Goal: Task Accomplishment & Management: Use online tool/utility

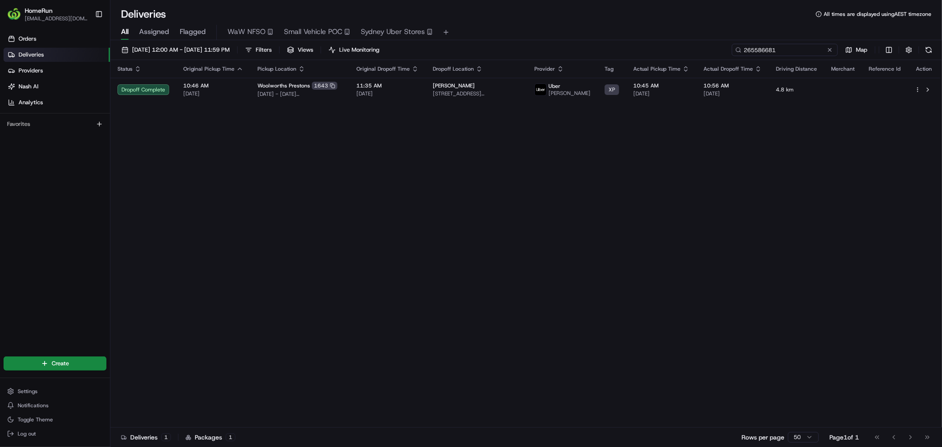
drag, startPoint x: 0, startPoint y: 0, endPoint x: 798, endPoint y: 51, distance: 800.0
click at [798, 51] on input "265586681" at bounding box center [785, 50] width 106 height 12
paste input "899"
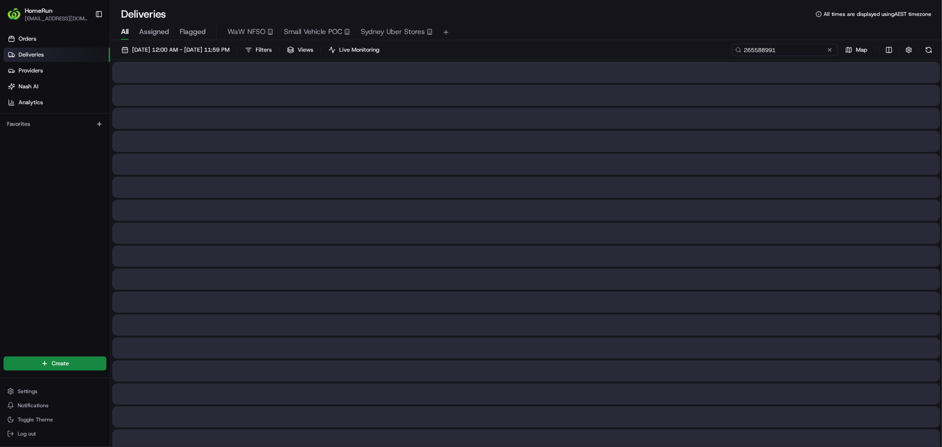
type input "265588991"
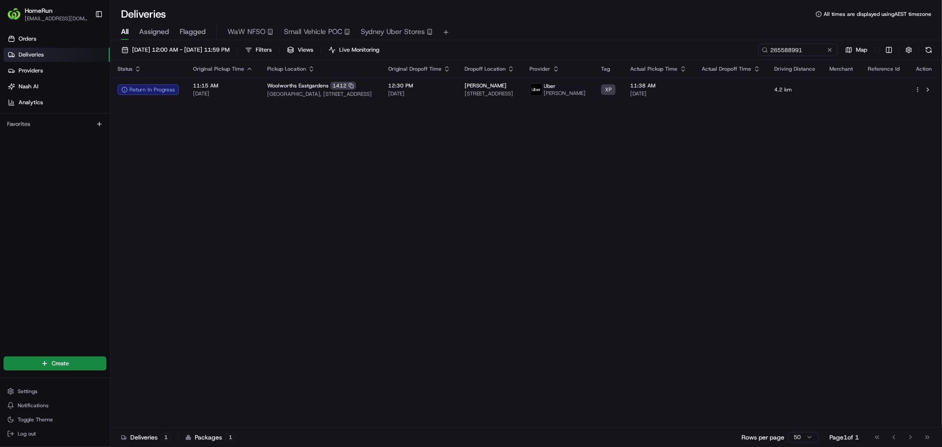
drag, startPoint x: 442, startPoint y: 215, endPoint x: 395, endPoint y: 214, distance: 47.7
click at [395, 214] on div "Status Original Pickup Time Pickup Location Original Dropoff Time Dropoff Locat…" at bounding box center [525, 243] width 830 height 367
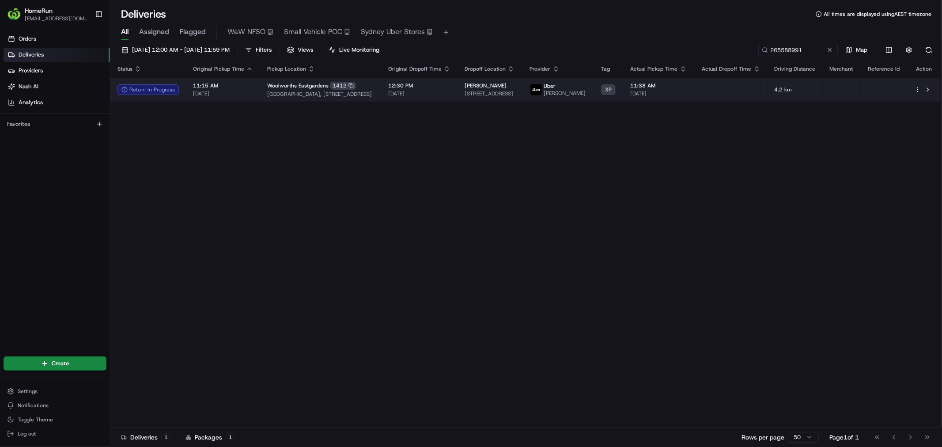
click at [365, 90] on div "Woolworths Eastgardens 1412" at bounding box center [320, 86] width 107 height 8
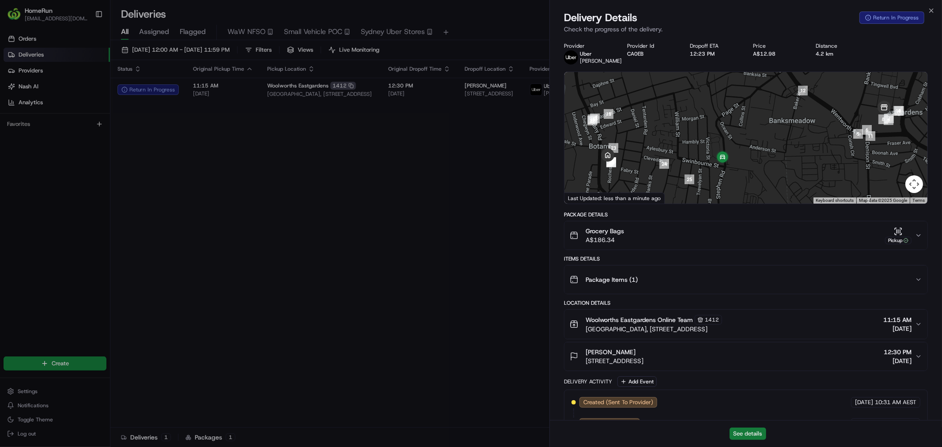
click at [745, 430] on button "See details" at bounding box center [747, 433] width 37 height 12
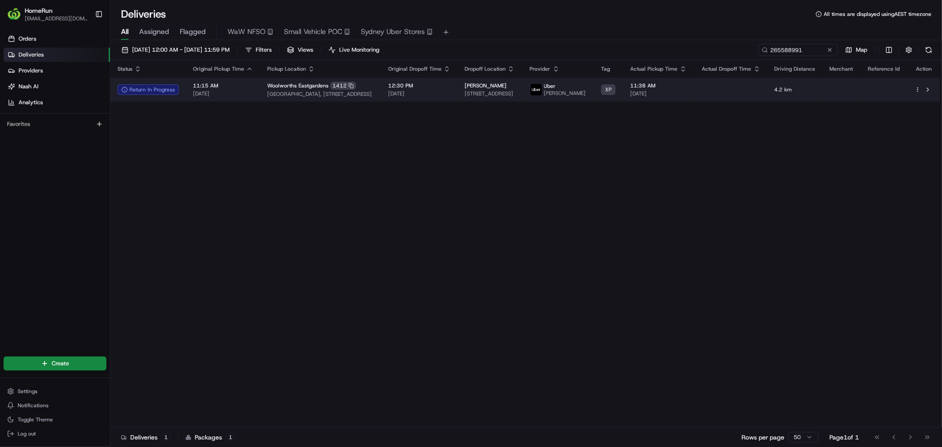
click at [673, 97] on span "[DATE]" at bounding box center [659, 93] width 57 height 7
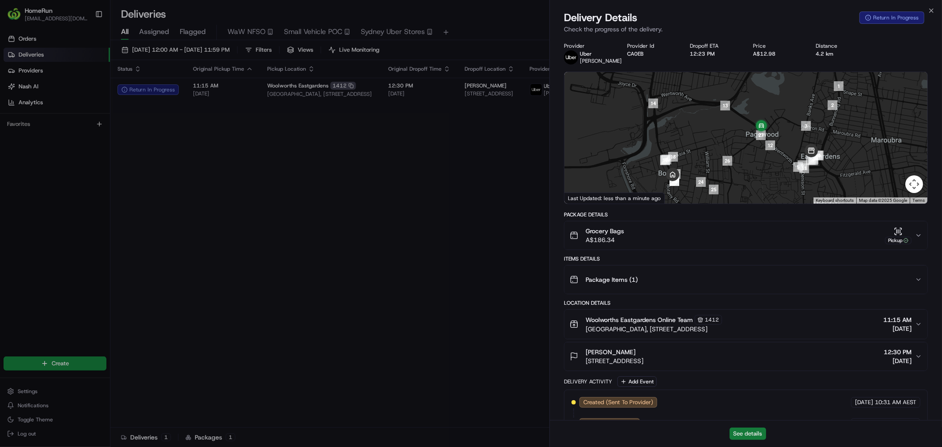
click at [751, 430] on button "See details" at bounding box center [747, 433] width 37 height 12
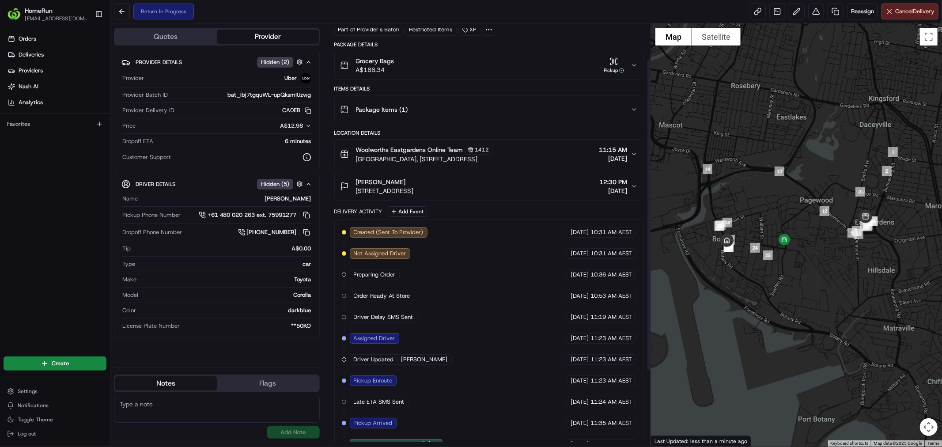
scroll to position [149, 0]
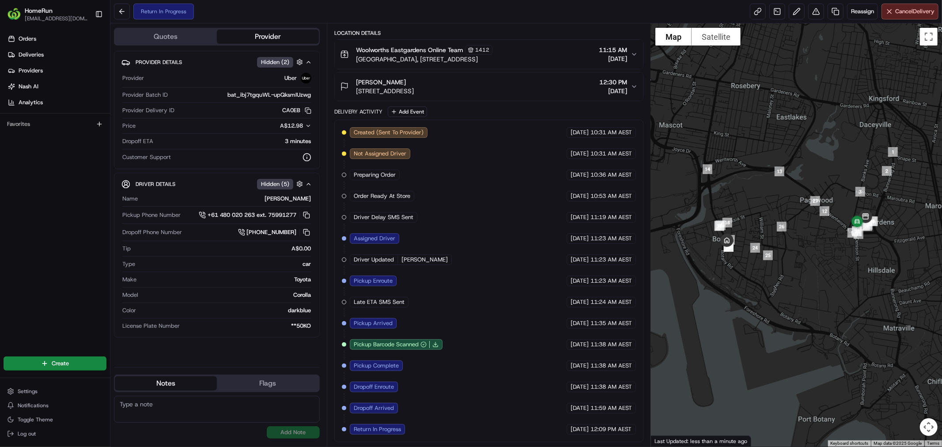
drag, startPoint x: 527, startPoint y: 397, endPoint x: 504, endPoint y: 397, distance: 23.4
click at [504, 397] on div "Created (Sent To Provider) Uber [DATE] 10:31 AM AEST Not Assigned Driver Uber […" at bounding box center [489, 280] width 294 height 307
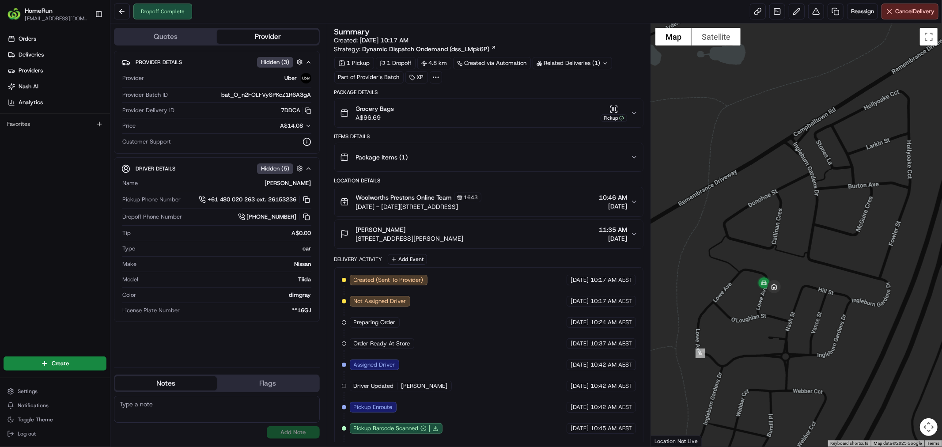
scroll to position [107, 0]
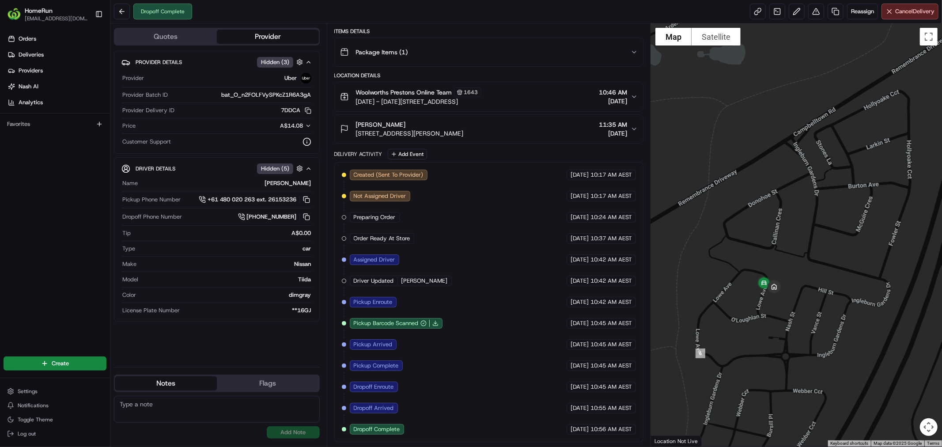
drag, startPoint x: 496, startPoint y: 393, endPoint x: 513, endPoint y: 333, distance: 62.2
click at [496, 393] on div "Created (Sent To Provider) Uber 20/08/2025 10:17 AM AEST Not Assigned Driver Ub…" at bounding box center [489, 302] width 294 height 265
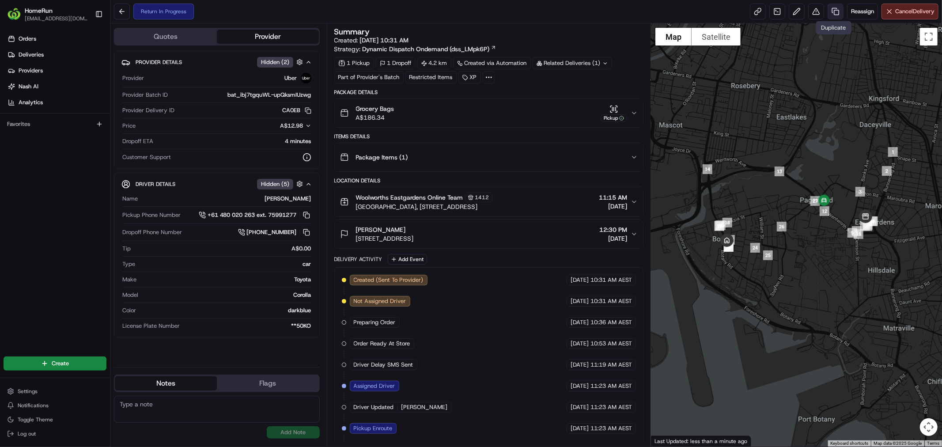
click at [836, 7] on link at bounding box center [836, 12] width 16 height 16
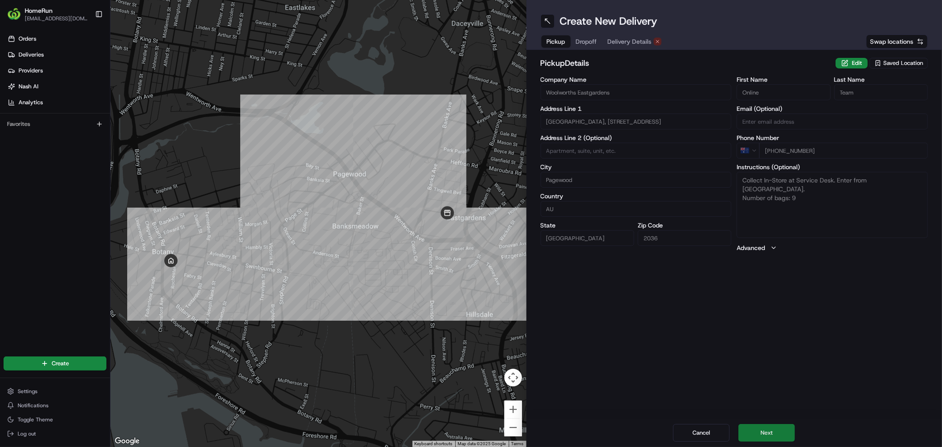
click at [775, 434] on button "Next" at bounding box center [766, 433] width 57 height 18
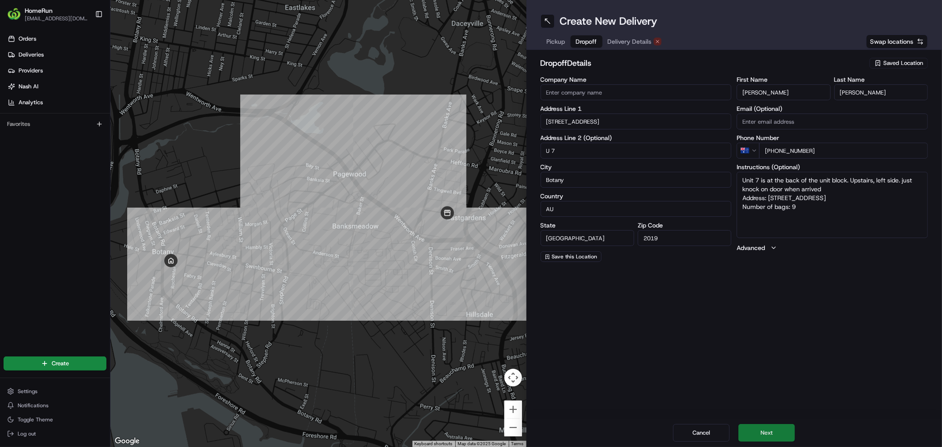
click at [775, 433] on button "Next" at bounding box center [766, 433] width 57 height 18
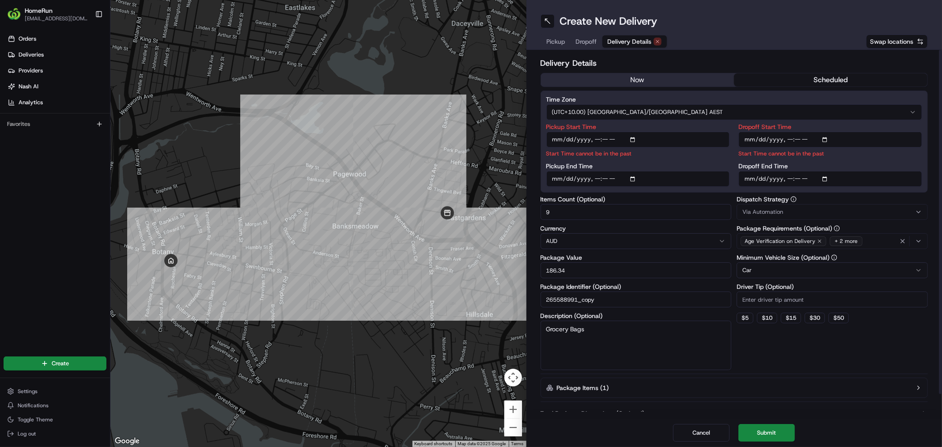
click at [818, 241] on icon "button" at bounding box center [819, 241] width 3 height 3
click at [870, 237] on div "Signature Proof of Delivery + 1 more" at bounding box center [832, 240] width 187 height 13
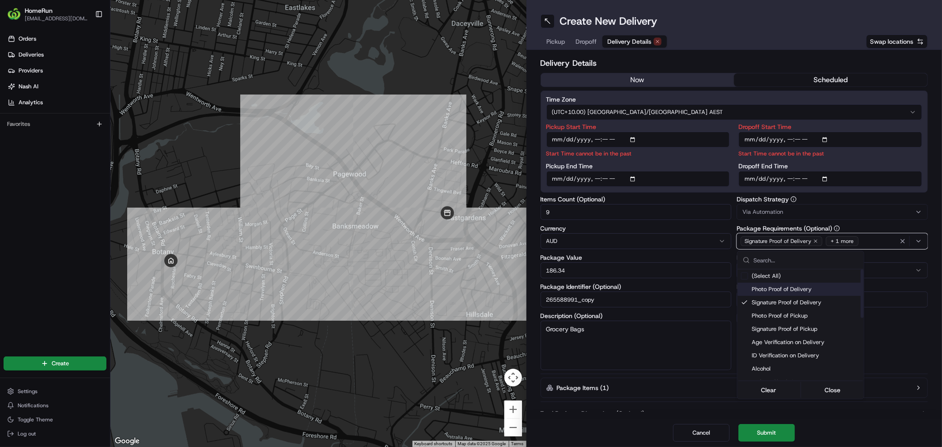
click at [809, 286] on span "Photo Proof of Delivery" at bounding box center [806, 289] width 109 height 8
click at [908, 340] on html "HomeRun vahsin1@woolworths.com.au Toggle Sidebar Orders Deliveries Providers Na…" at bounding box center [471, 223] width 942 height 447
